Goal: Obtain resource: Download file/media

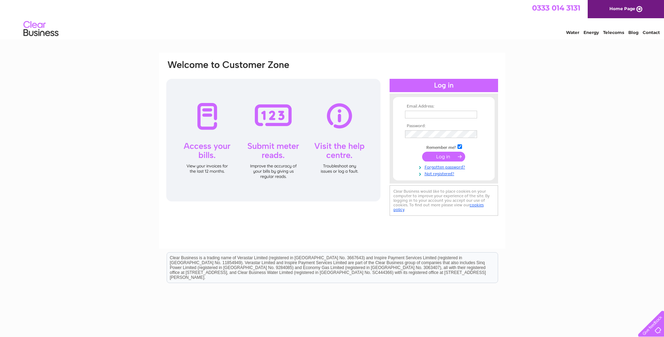
type input "steampacketaccs@hotmail.com"
click at [446, 153] on input "submit" at bounding box center [443, 156] width 43 height 10
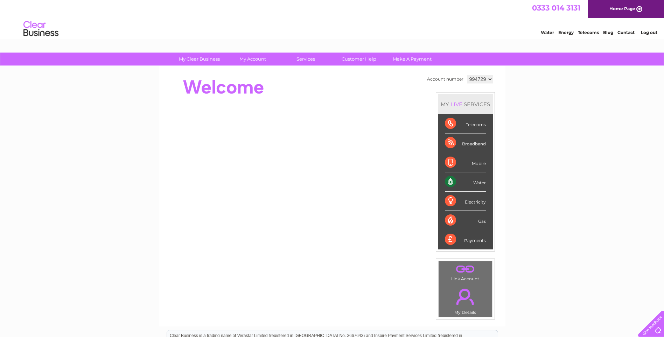
click at [489, 77] on select "994729" at bounding box center [480, 79] width 26 height 8
click at [490, 79] on select "994729" at bounding box center [480, 79] width 26 height 8
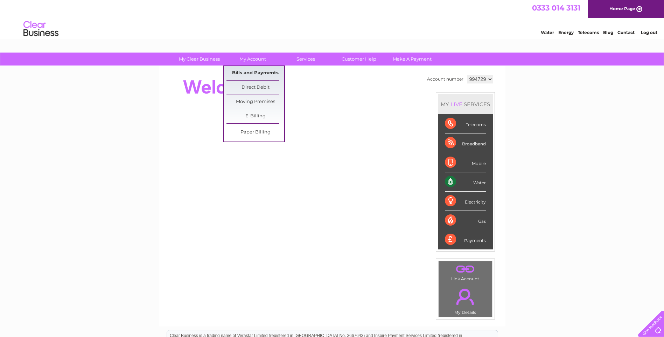
click at [259, 72] on link "Bills and Payments" at bounding box center [255, 73] width 58 height 14
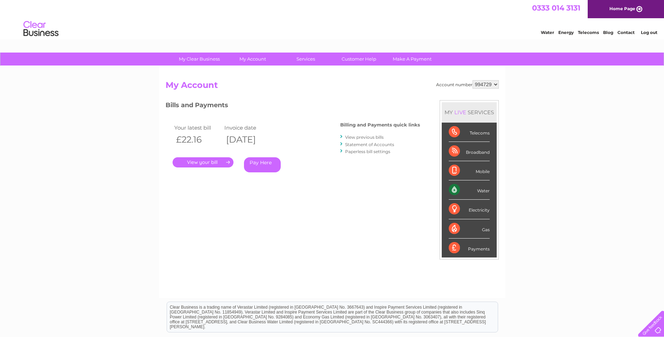
click at [200, 163] on link "." at bounding box center [202, 162] width 61 height 10
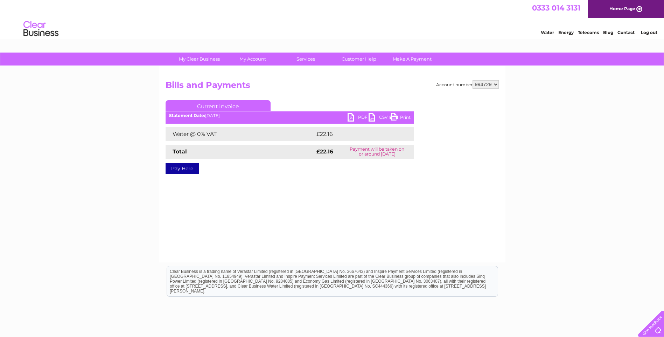
click at [350, 115] on link "PDF" at bounding box center [357, 118] width 21 height 10
click at [651, 29] on li "Log out" at bounding box center [648, 32] width 21 height 9
click at [647, 31] on link "Log out" at bounding box center [649, 32] width 16 height 5
